Goal: Task Accomplishment & Management: Manage account settings

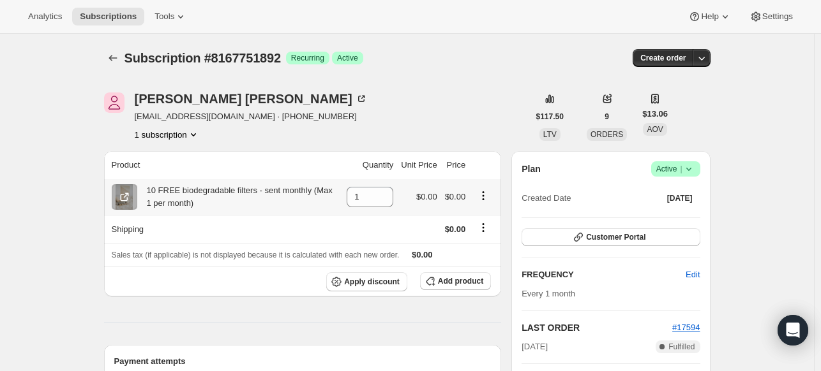
click at [486, 197] on icon "Product actions" at bounding box center [483, 196] width 13 height 13
click at [484, 196] on icon "Product actions" at bounding box center [483, 196] width 2 height 2
click at [488, 224] on icon "Shipping actions" at bounding box center [483, 227] width 13 height 13
click at [486, 225] on icon "Shipping actions" at bounding box center [483, 227] width 13 height 13
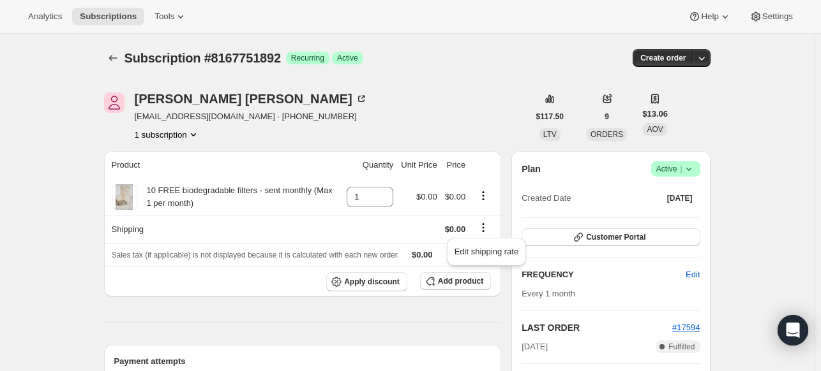
click at [459, 121] on div "[PERSON_NAME] [EMAIL_ADDRESS][DOMAIN_NAME] · [PHONE_NUMBER] 1 subscription" at bounding box center [316, 117] width 424 height 49
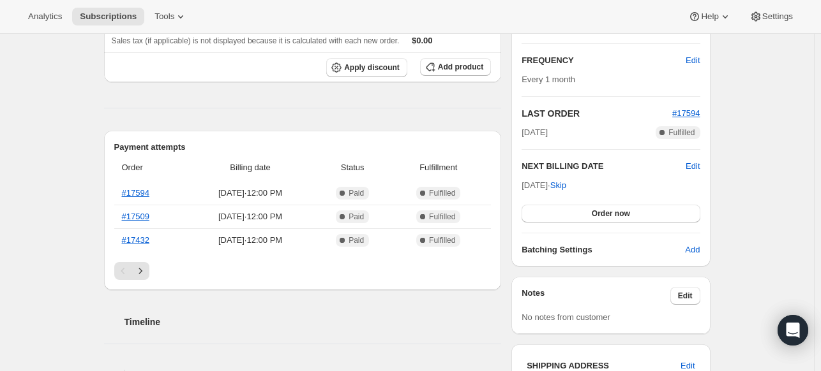
scroll to position [191, 0]
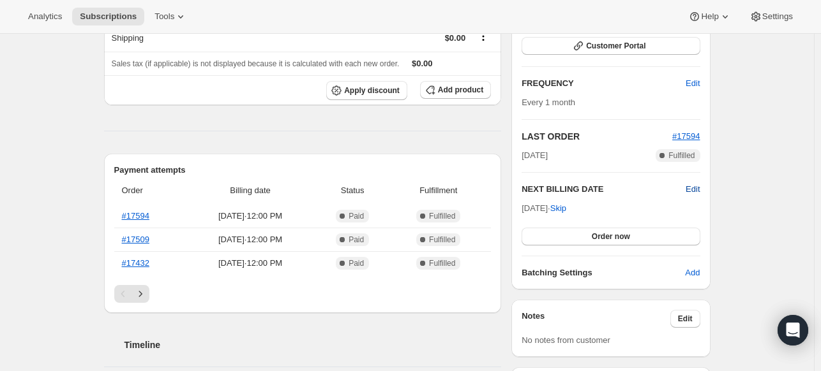
click at [697, 191] on span "Edit" at bounding box center [692, 189] width 14 height 13
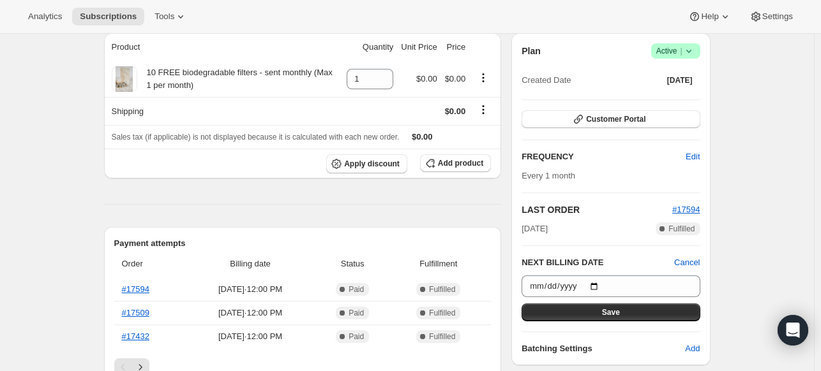
scroll to position [64, 0]
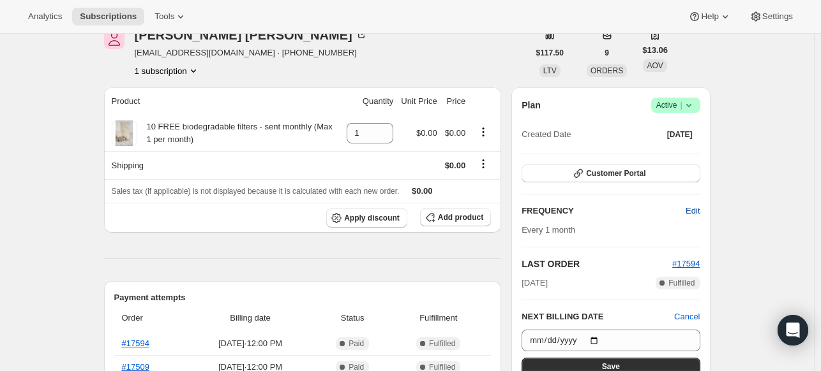
click at [699, 211] on span "Edit" at bounding box center [692, 211] width 14 height 13
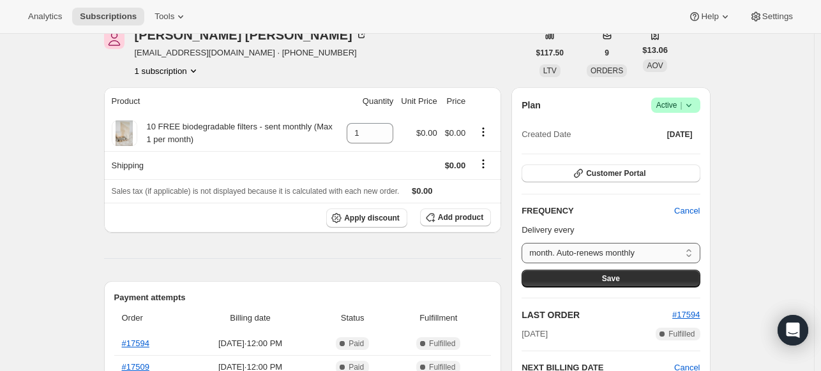
click at [685, 249] on select "month. Auto-renews monthly Custom..." at bounding box center [610, 253] width 178 height 20
select select "custom"
click at [525, 243] on select "month. Auto-renews monthly Custom..." at bounding box center [610, 253] width 178 height 20
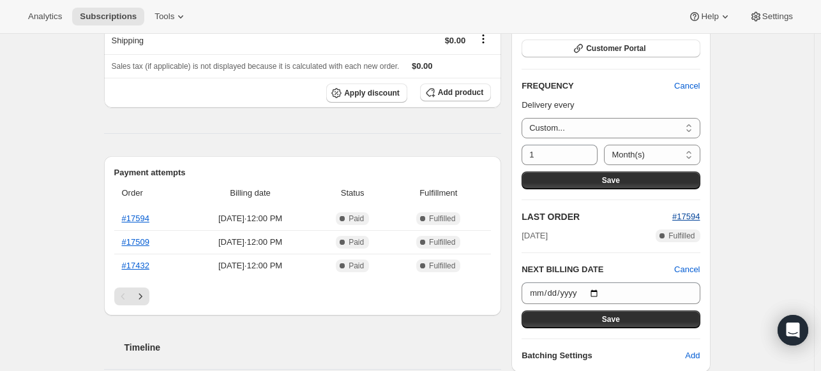
scroll to position [191, 0]
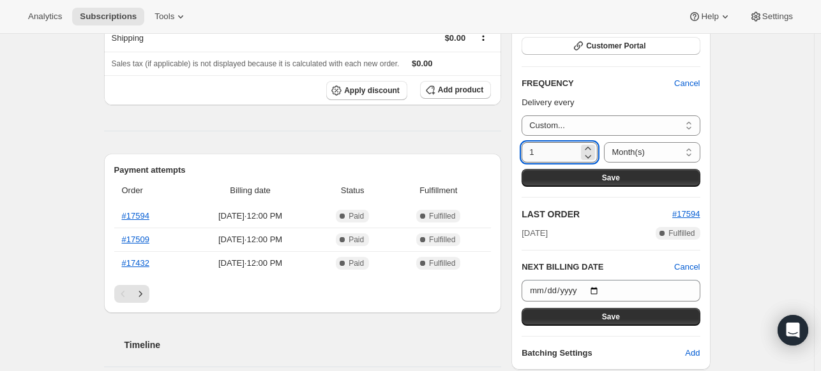
click at [577, 153] on input "1" at bounding box center [549, 152] width 57 height 20
click at [635, 156] on select "Day(s) Week(s) Month(s) Year(s)" at bounding box center [652, 152] width 96 height 20
select select "YEAR"
click at [604, 142] on select "Day(s) Week(s) Month(s) Year(s)" at bounding box center [652, 152] width 96 height 20
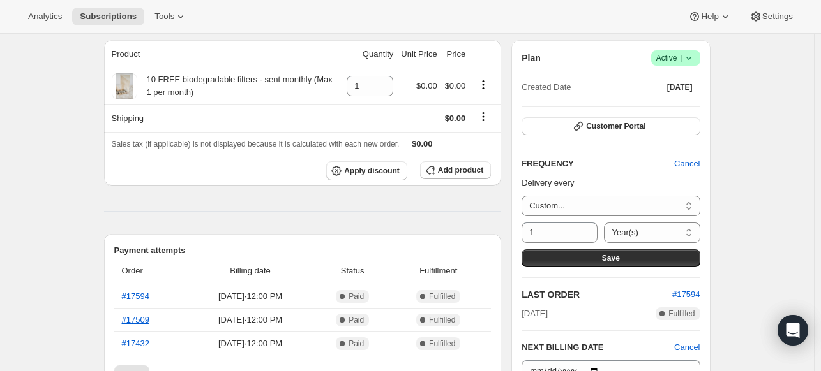
scroll to position [0, 0]
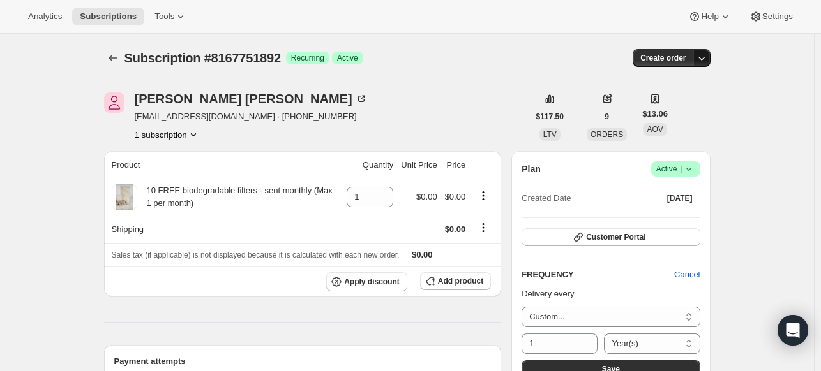
click at [705, 60] on icon "button" at bounding box center [701, 58] width 13 height 13
click at [694, 168] on icon at bounding box center [688, 169] width 13 height 13
click at [701, 198] on span "Pause subscription" at bounding box center [678, 194] width 70 height 10
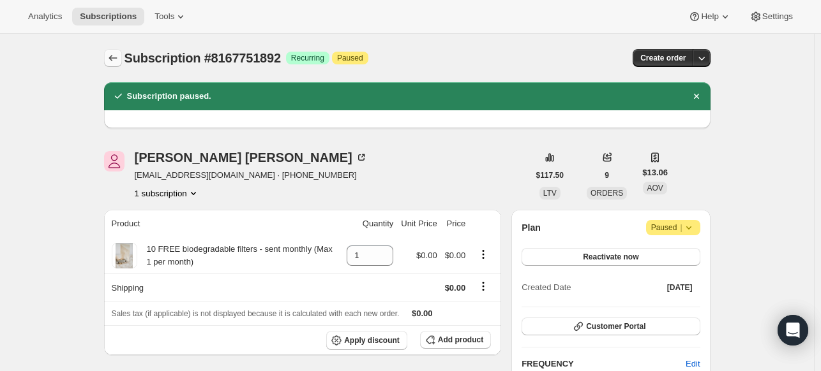
click at [119, 54] on icon "Subscriptions" at bounding box center [113, 58] width 13 height 13
